Goal: Book appointment/travel/reservation

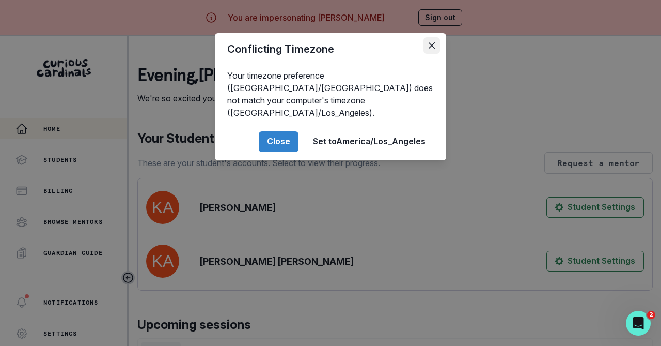
click at [435, 40] on button "Close" at bounding box center [432, 45] width 17 height 17
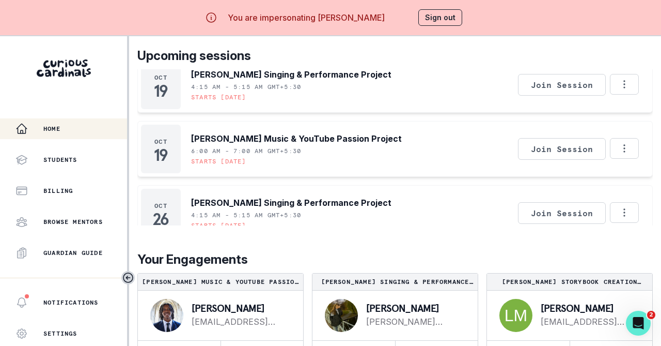
scroll to position [36, 0]
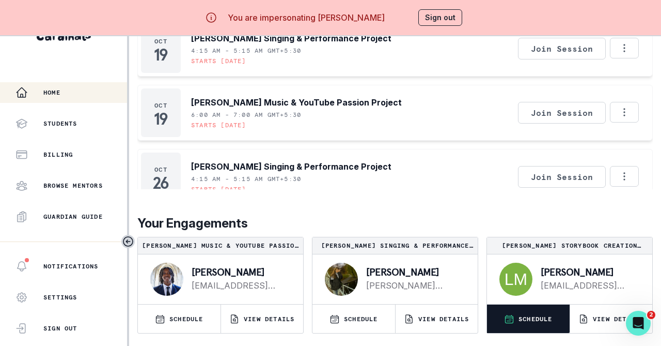
click at [533, 329] on button "SCHEDULE" at bounding box center [528, 318] width 83 height 28
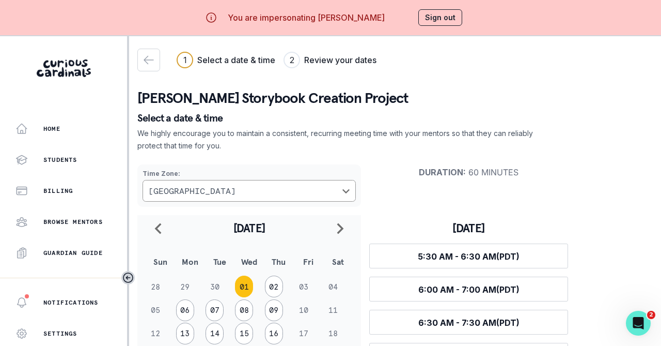
scroll to position [66, 0]
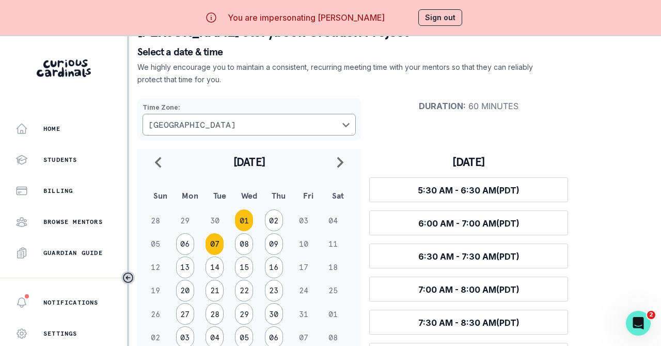
click at [216, 243] on button "07" at bounding box center [215, 244] width 18 height 22
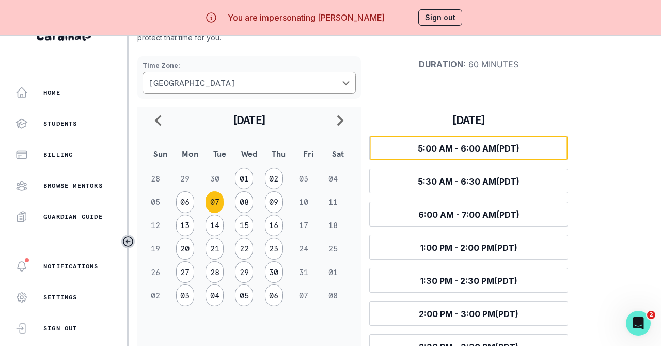
scroll to position [0, 0]
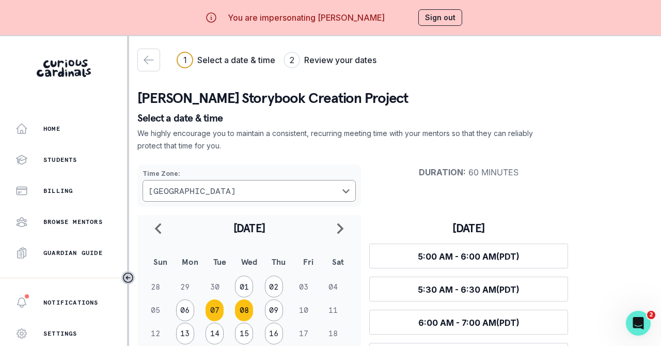
click at [245, 309] on button "08" at bounding box center [244, 310] width 18 height 22
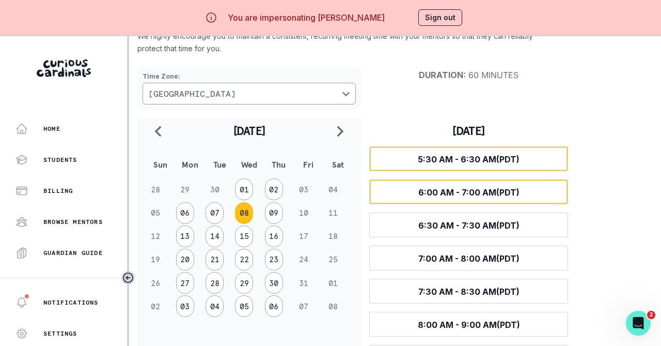
scroll to position [36, 0]
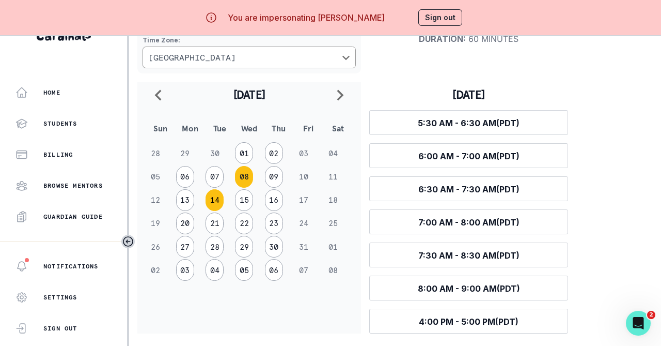
click at [211, 195] on button "14" at bounding box center [215, 200] width 18 height 22
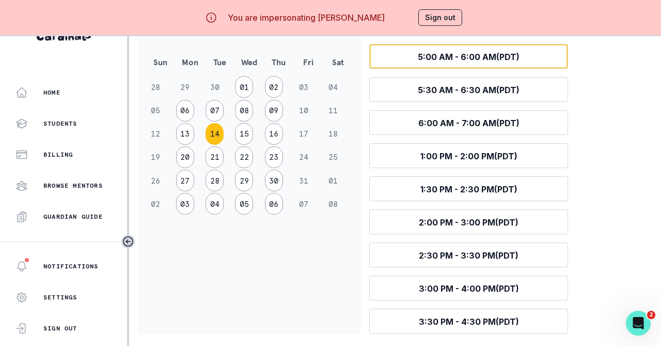
scroll to position [0, 0]
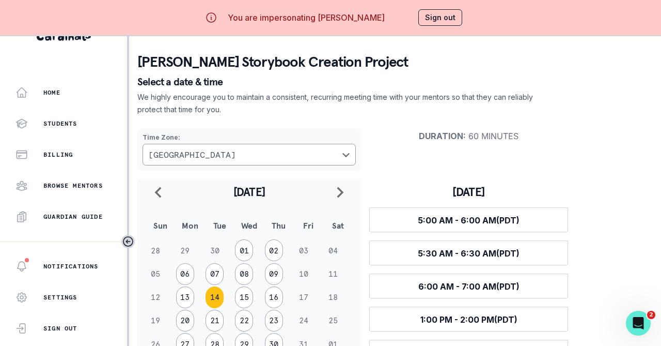
click at [433, 20] on button "Sign out" at bounding box center [440, 17] width 44 height 17
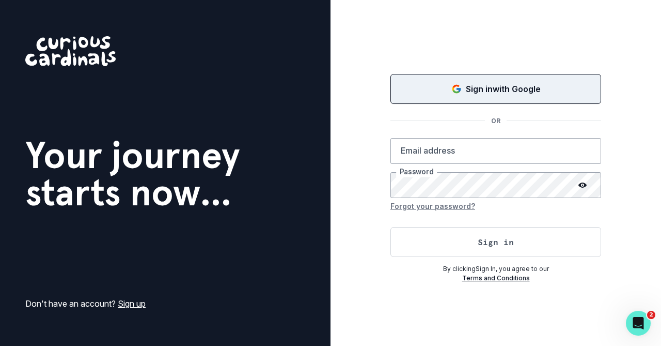
click at [467, 94] on p "Sign in with Google" at bounding box center [503, 89] width 75 height 12
